Goal: Obtain resource: Download file/media

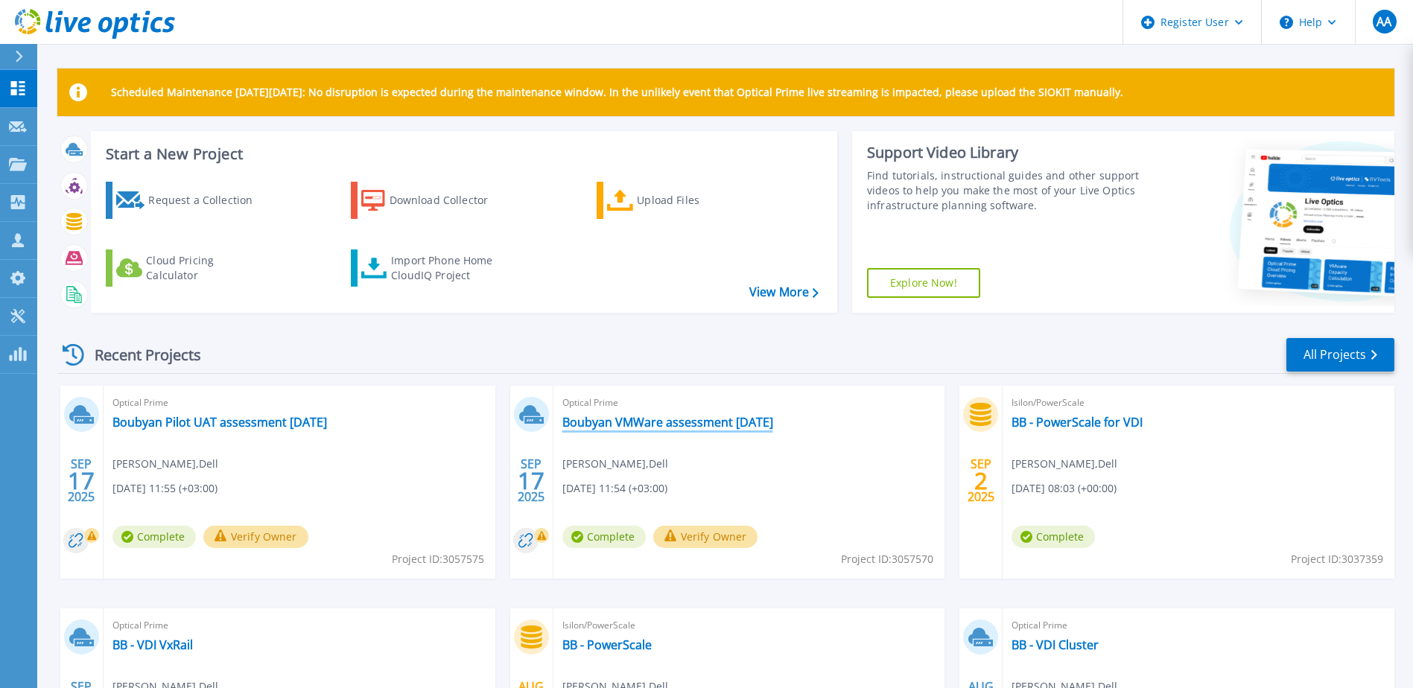
click at [676, 422] on link "Boubyan VMWare assessment [DATE]" at bounding box center [667, 422] width 211 height 15
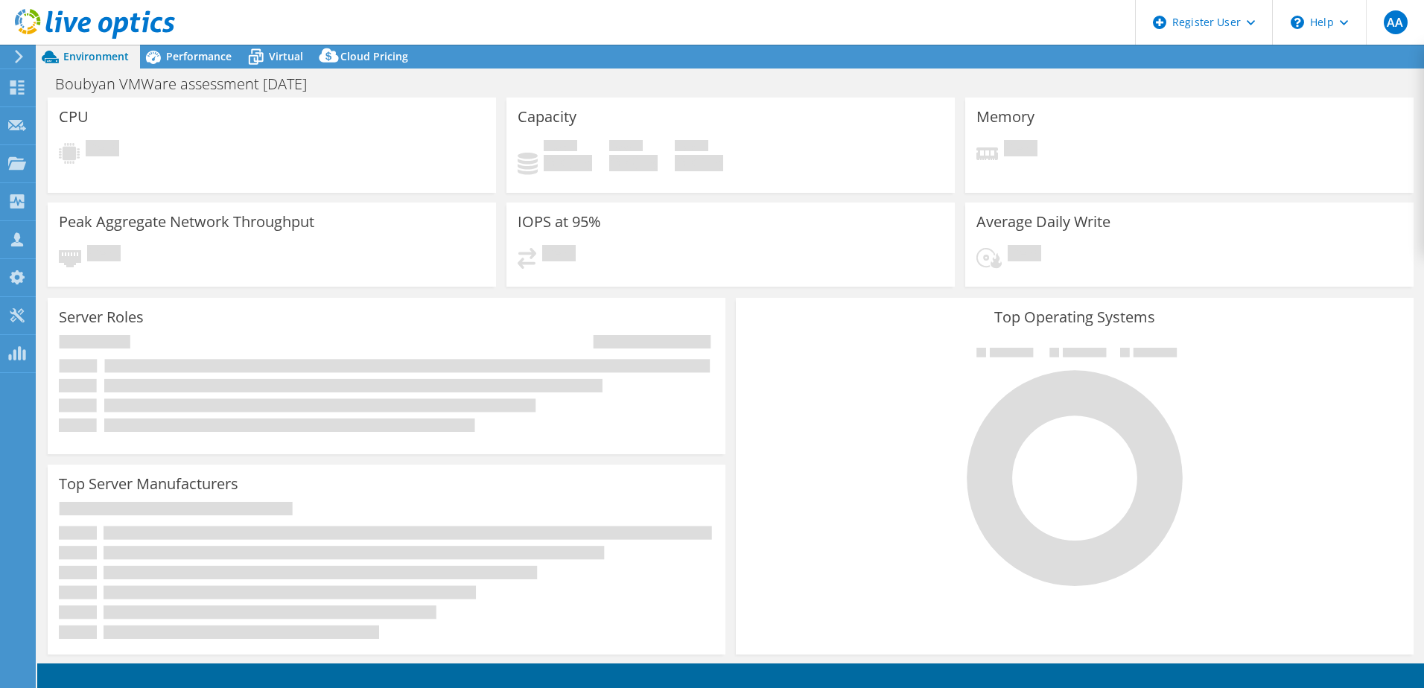
select select "USD"
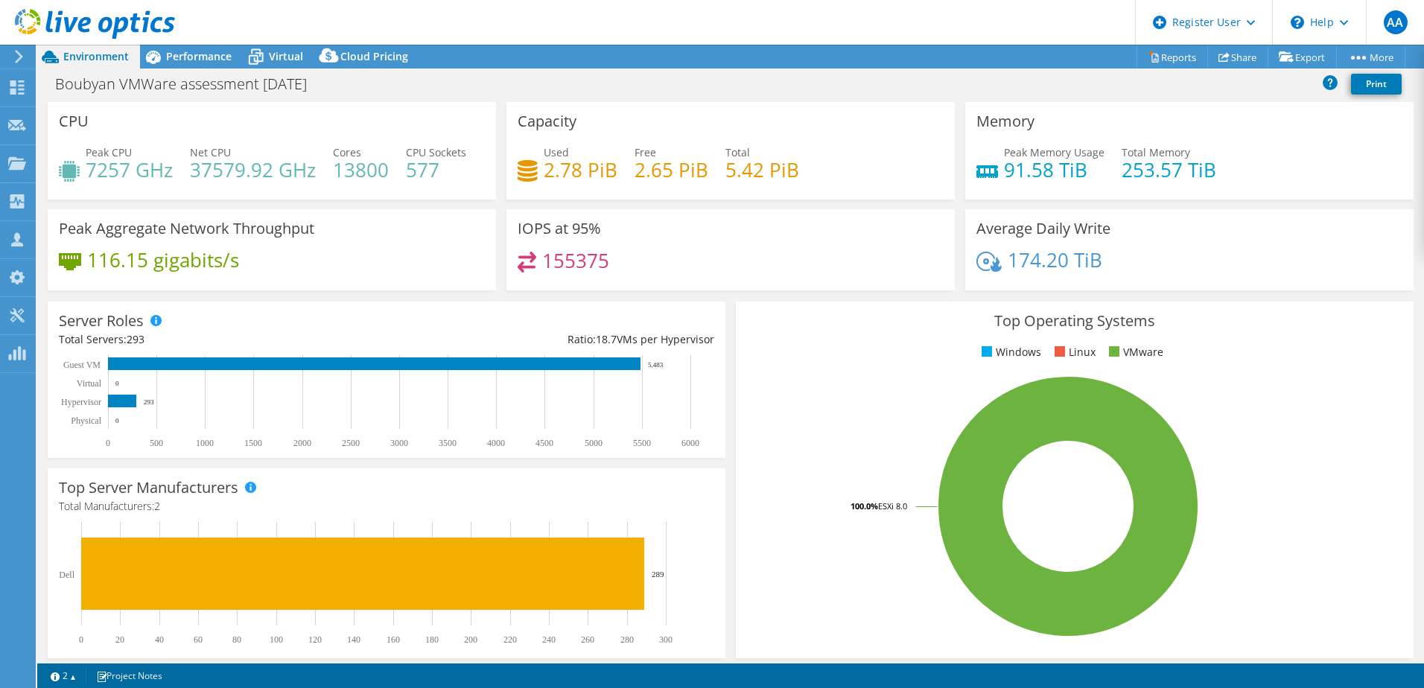
click at [213, 172] on h4 "37579.92 GHz" at bounding box center [253, 170] width 126 height 16
drag, startPoint x: 213, startPoint y: 172, endPoint x: 366, endPoint y: 174, distance: 152.7
click at [366, 174] on h4 "13800" at bounding box center [361, 170] width 56 height 16
click at [223, 51] on span "Performance" at bounding box center [199, 56] width 66 height 14
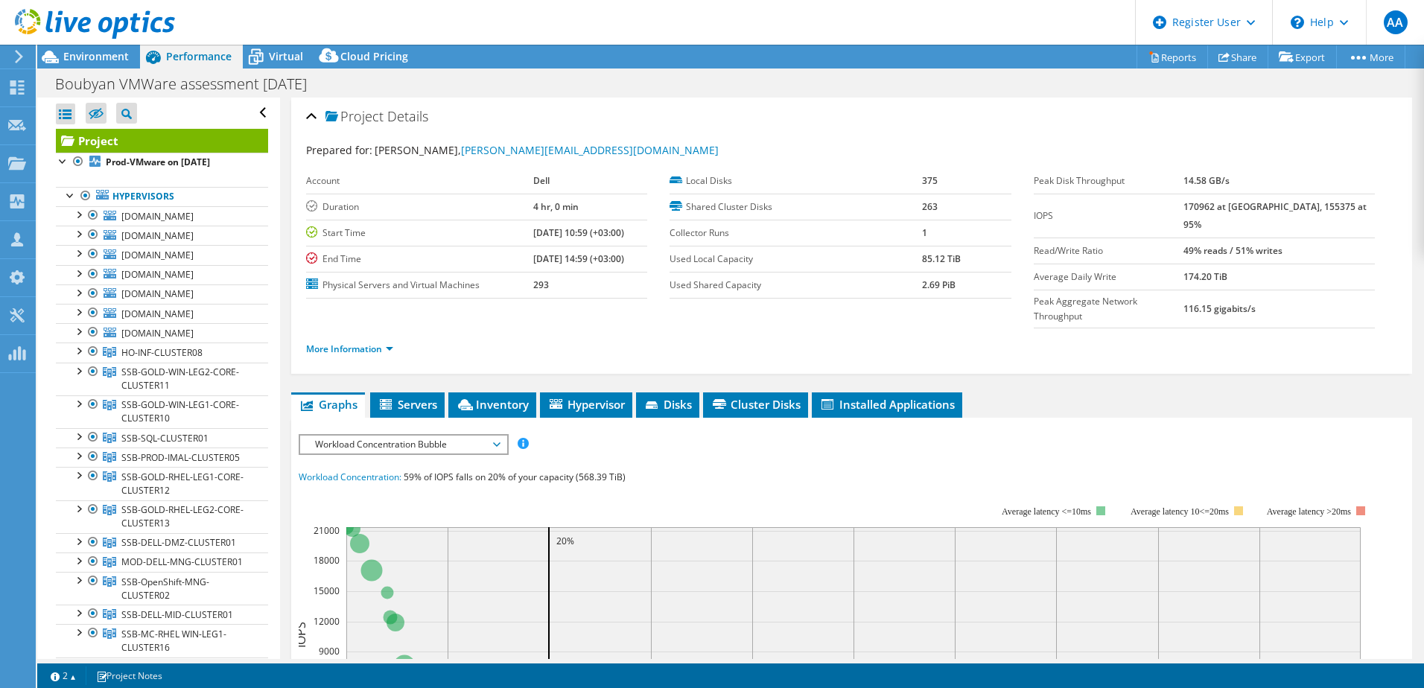
click at [352, 436] on span "Workload Concentration Bubble" at bounding box center [403, 445] width 191 height 18
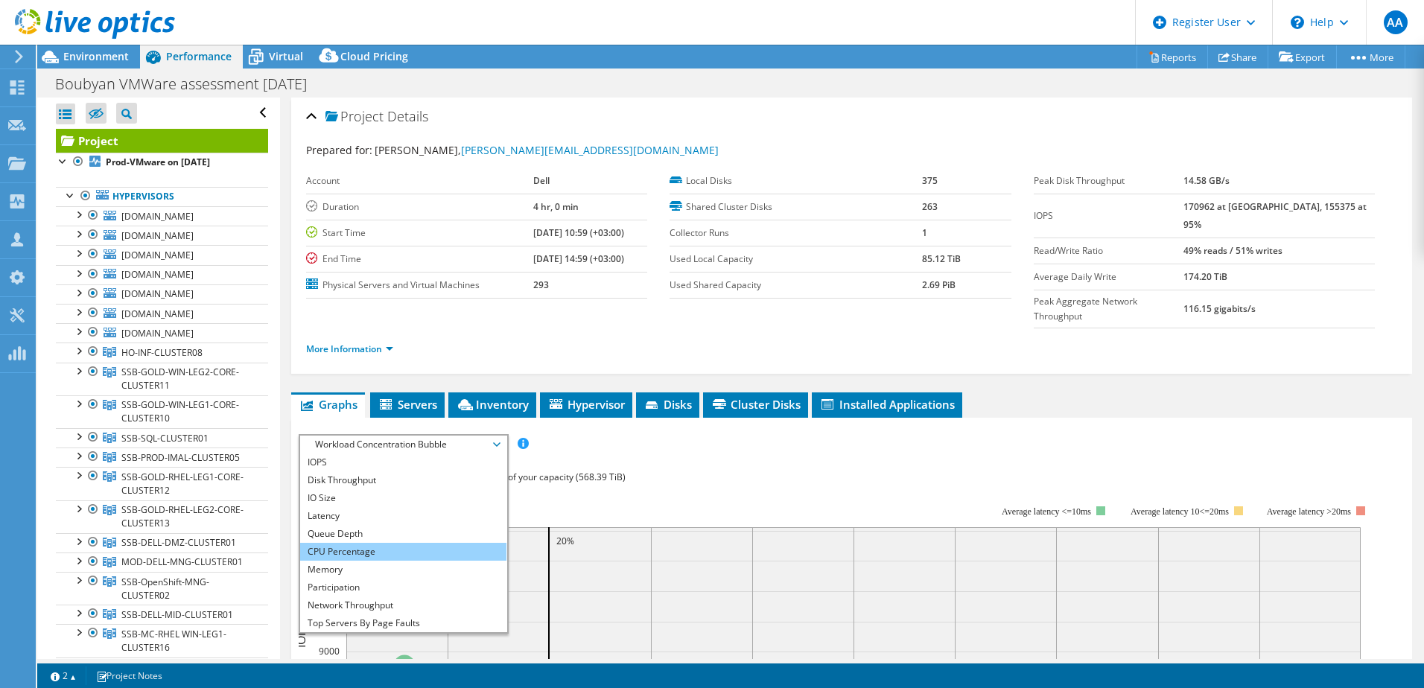
click at [367, 543] on li "CPU Percentage" at bounding box center [403, 552] width 206 height 18
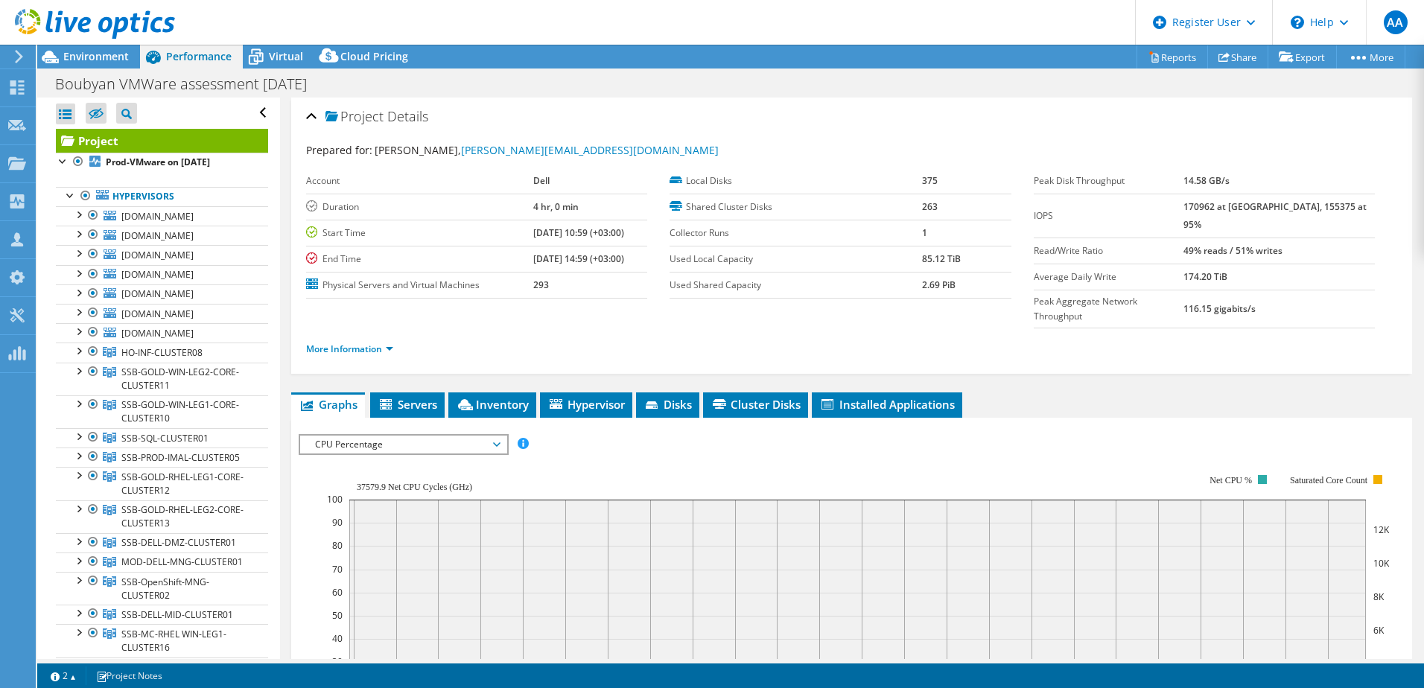
click at [510, 253] on label "End Time" at bounding box center [419, 259] width 227 height 15
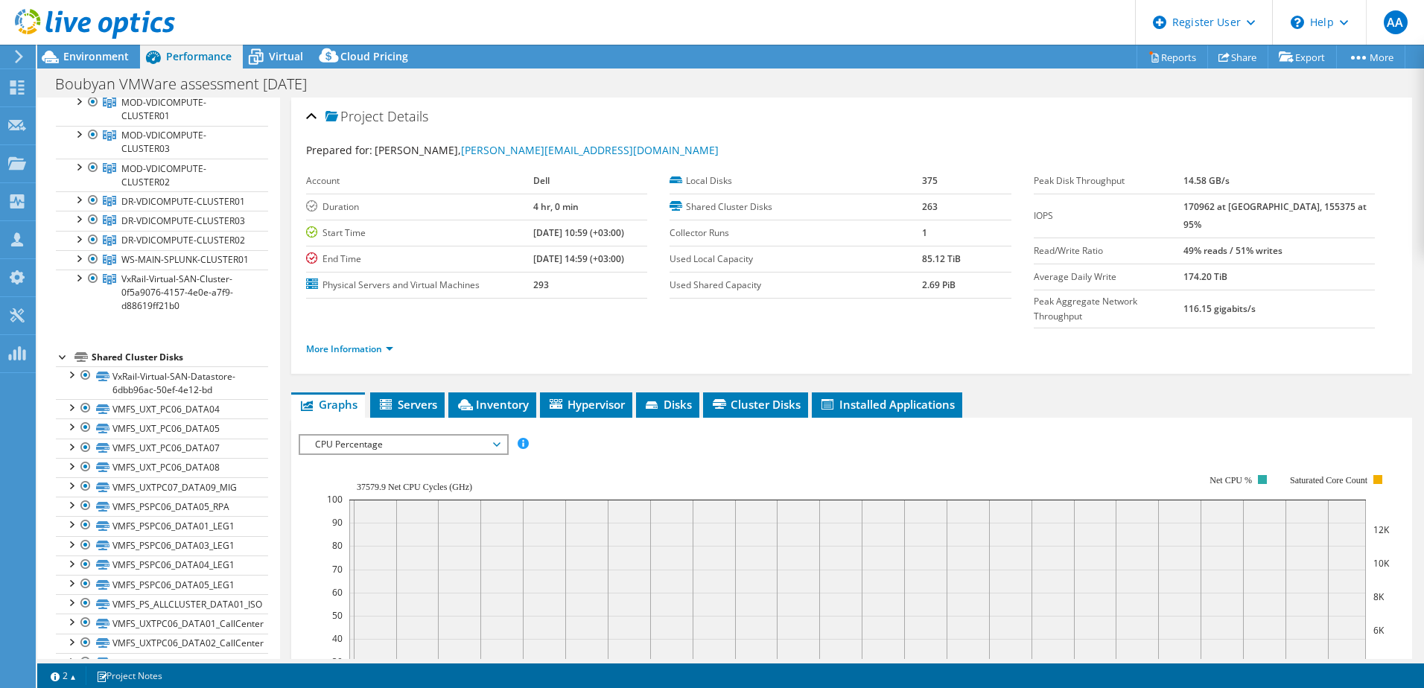
scroll to position [1117, 0]
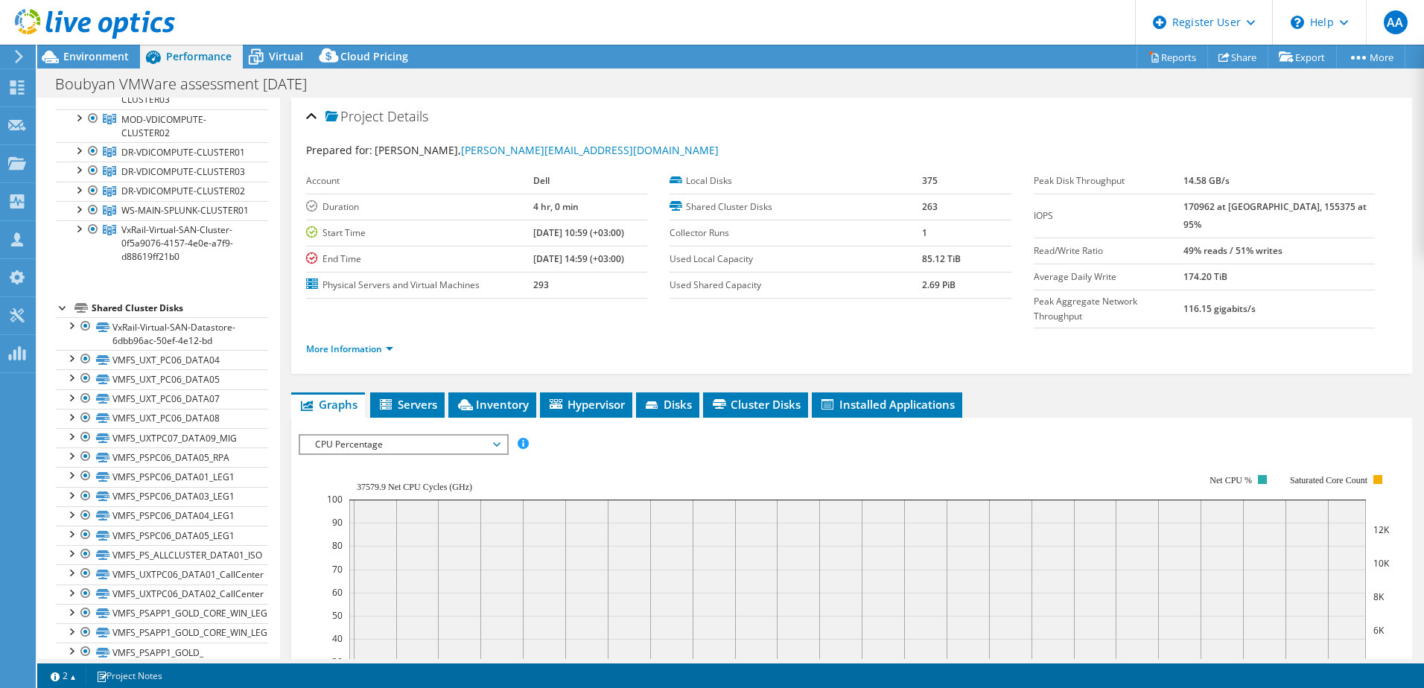
click at [580, 262] on b "[DATE] 14:59 (+03:00)" at bounding box center [578, 259] width 91 height 13
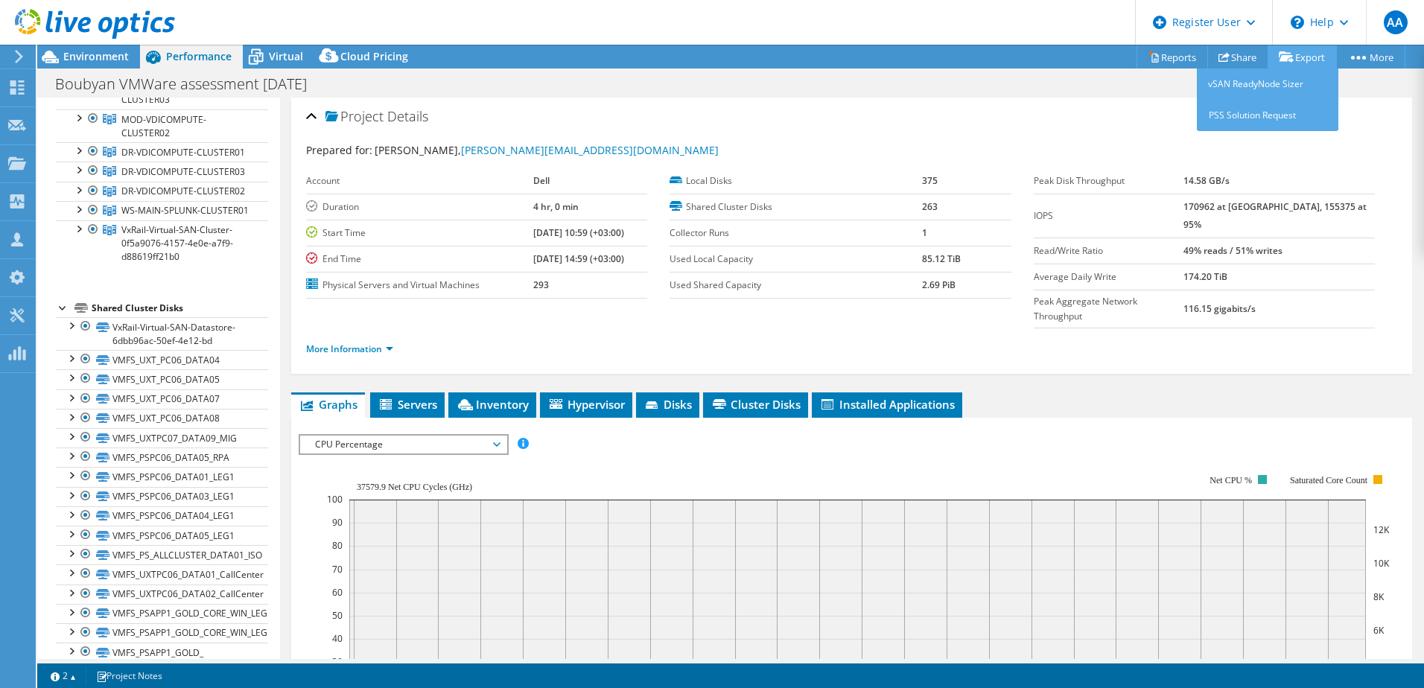
click at [1298, 60] on link "Export" at bounding box center [1302, 56] width 69 height 23
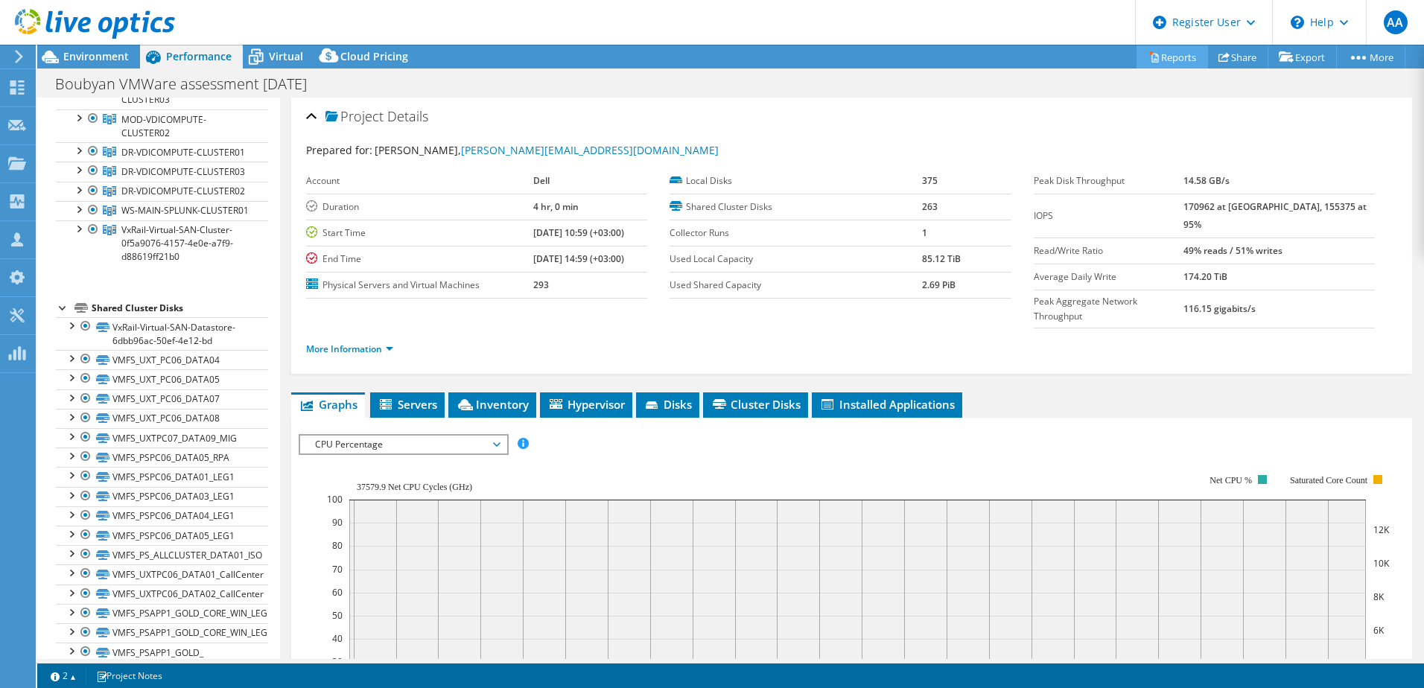
click at [1168, 50] on link "Reports" at bounding box center [1173, 56] width 72 height 23
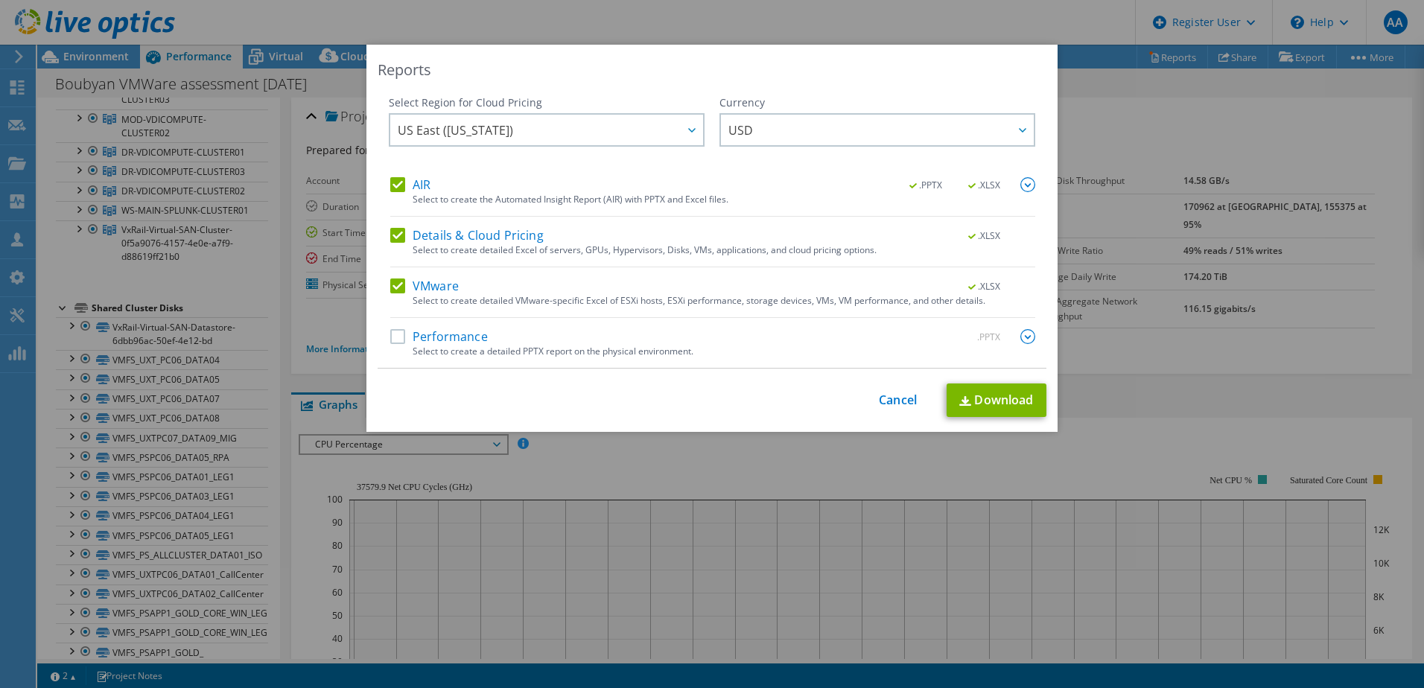
click at [396, 346] on div "Performance .PPTX" at bounding box center [712, 337] width 645 height 17
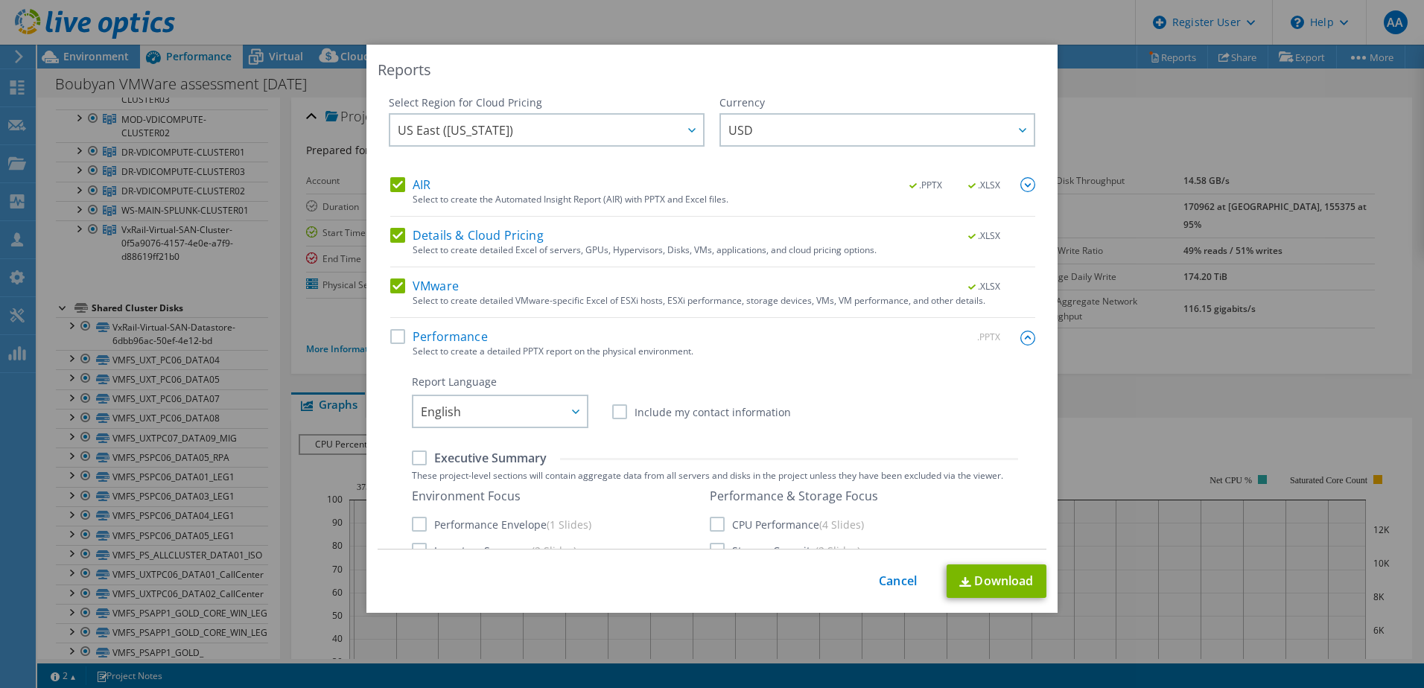
click at [410, 336] on label "Performance" at bounding box center [439, 336] width 98 height 15
click at [0, 0] on input "Performance" at bounding box center [0, 0] width 0 height 0
click at [430, 330] on label "Performance" at bounding box center [439, 336] width 98 height 15
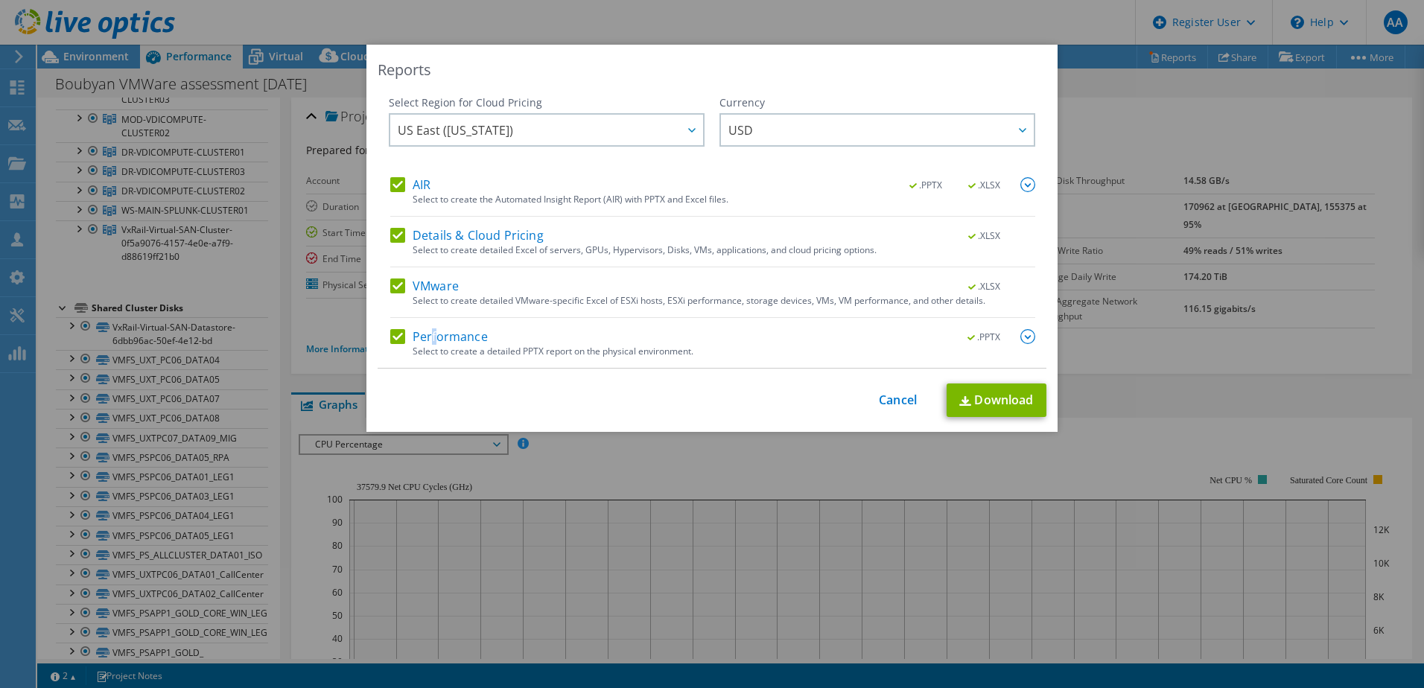
drag, startPoint x: 430, startPoint y: 330, endPoint x: 403, endPoint y: 347, distance: 31.8
click at [393, 336] on label "Performance" at bounding box center [439, 336] width 98 height 15
click at [0, 0] on input "Performance" at bounding box center [0, 0] width 0 height 0
click at [983, 402] on link "Download" at bounding box center [997, 401] width 100 height 34
